Goal: Transaction & Acquisition: Purchase product/service

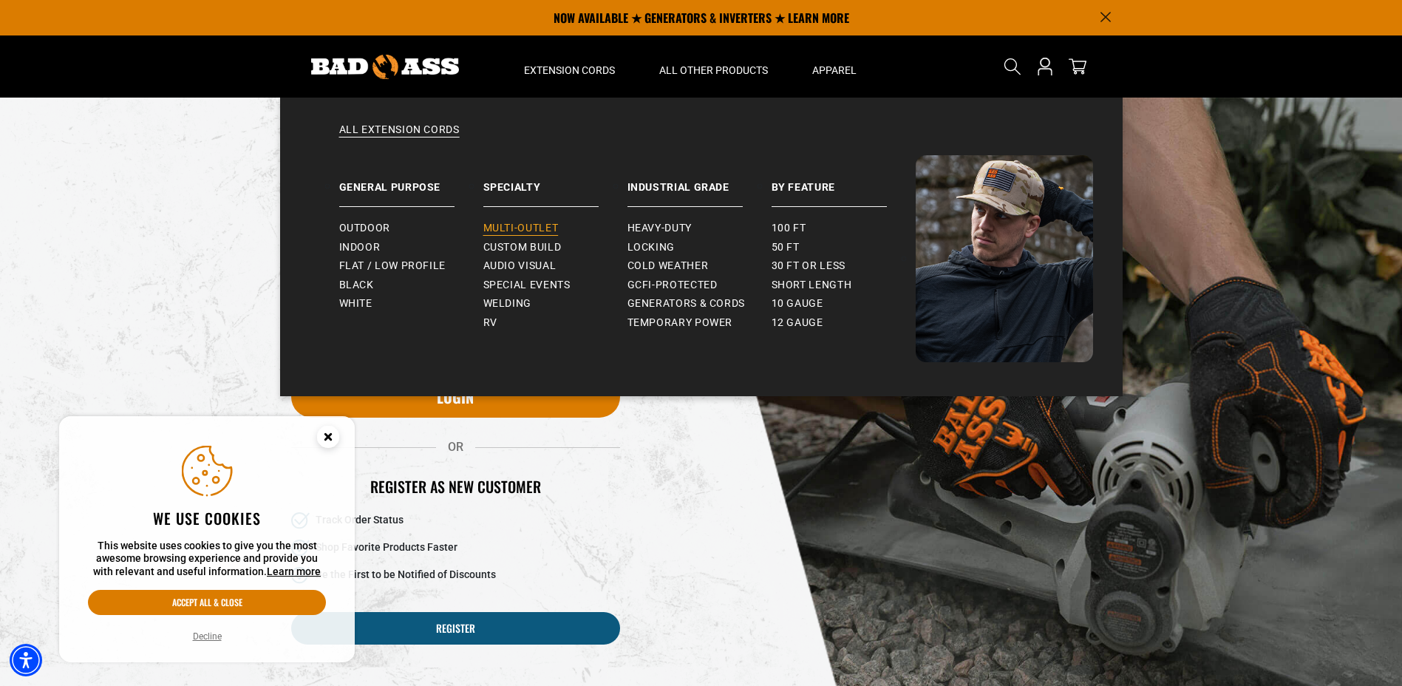
click at [507, 230] on span "Multi-Outlet" at bounding box center [520, 228] width 75 height 13
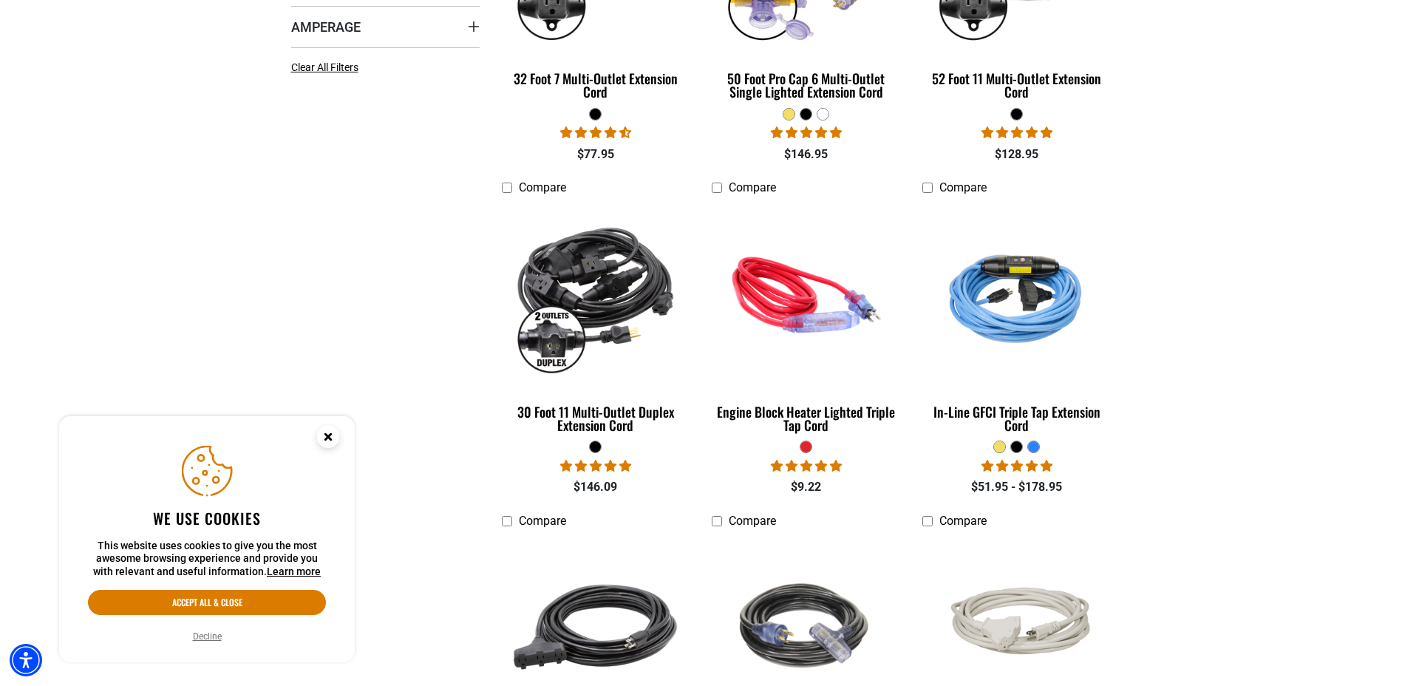
scroll to position [591, 0]
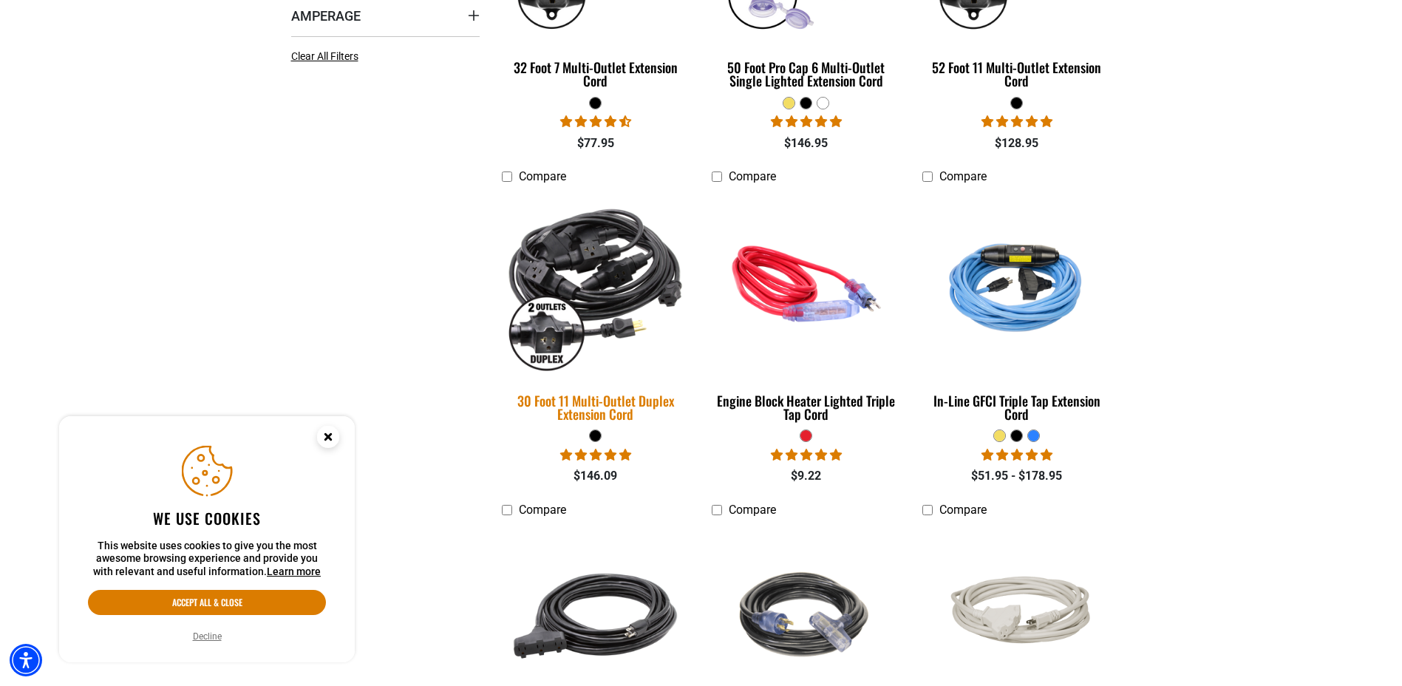
click at [556, 287] on img at bounding box center [595, 283] width 207 height 189
